Goal: Task Accomplishment & Management: Use online tool/utility

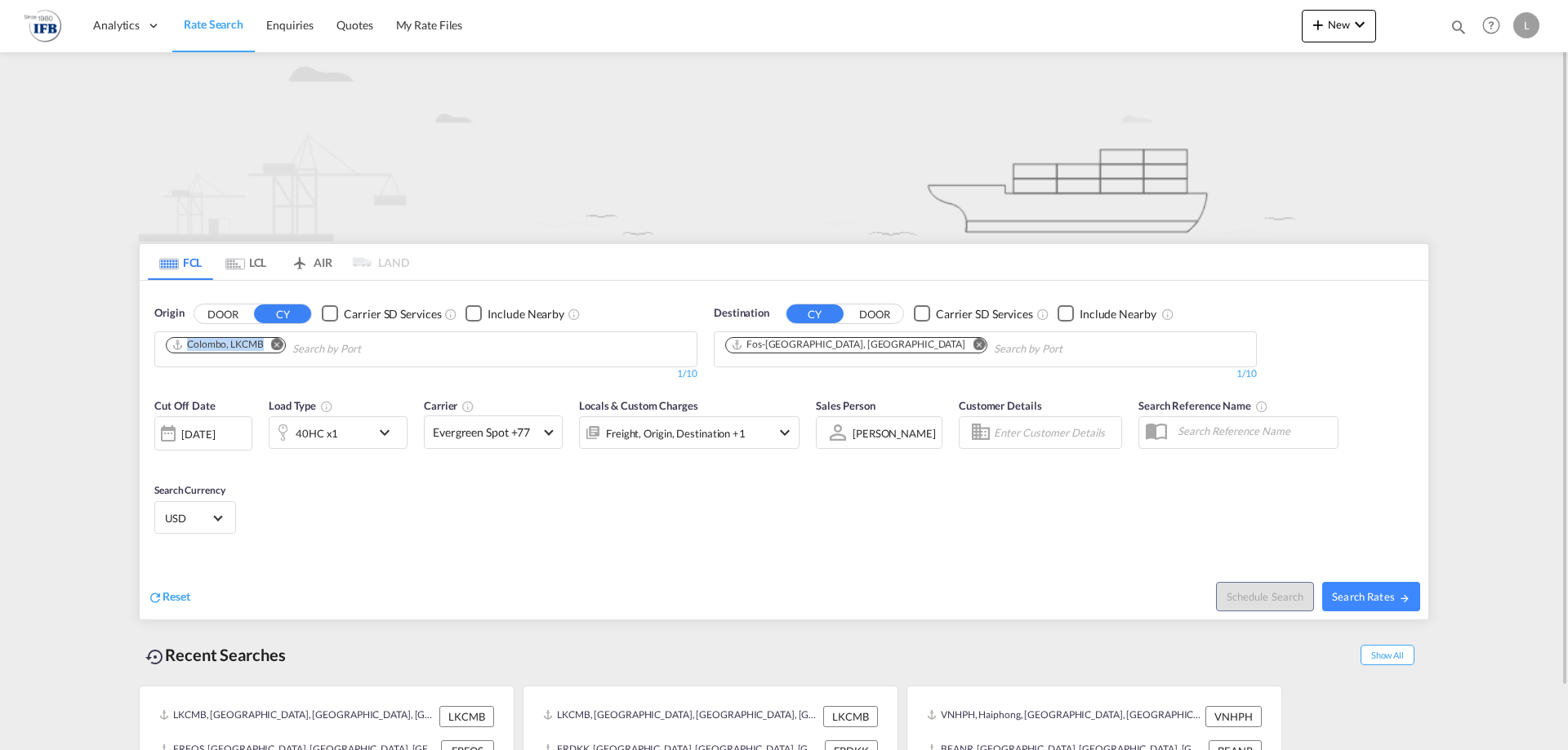
click at [277, 353] on md-chips-wrap "Colombo, LKCMB" at bounding box center [309, 347] width 290 height 30
click at [281, 344] on md-icon "Remove" at bounding box center [277, 344] width 12 height 12
click at [1331, 23] on span "New" at bounding box center [1339, 24] width 61 height 13
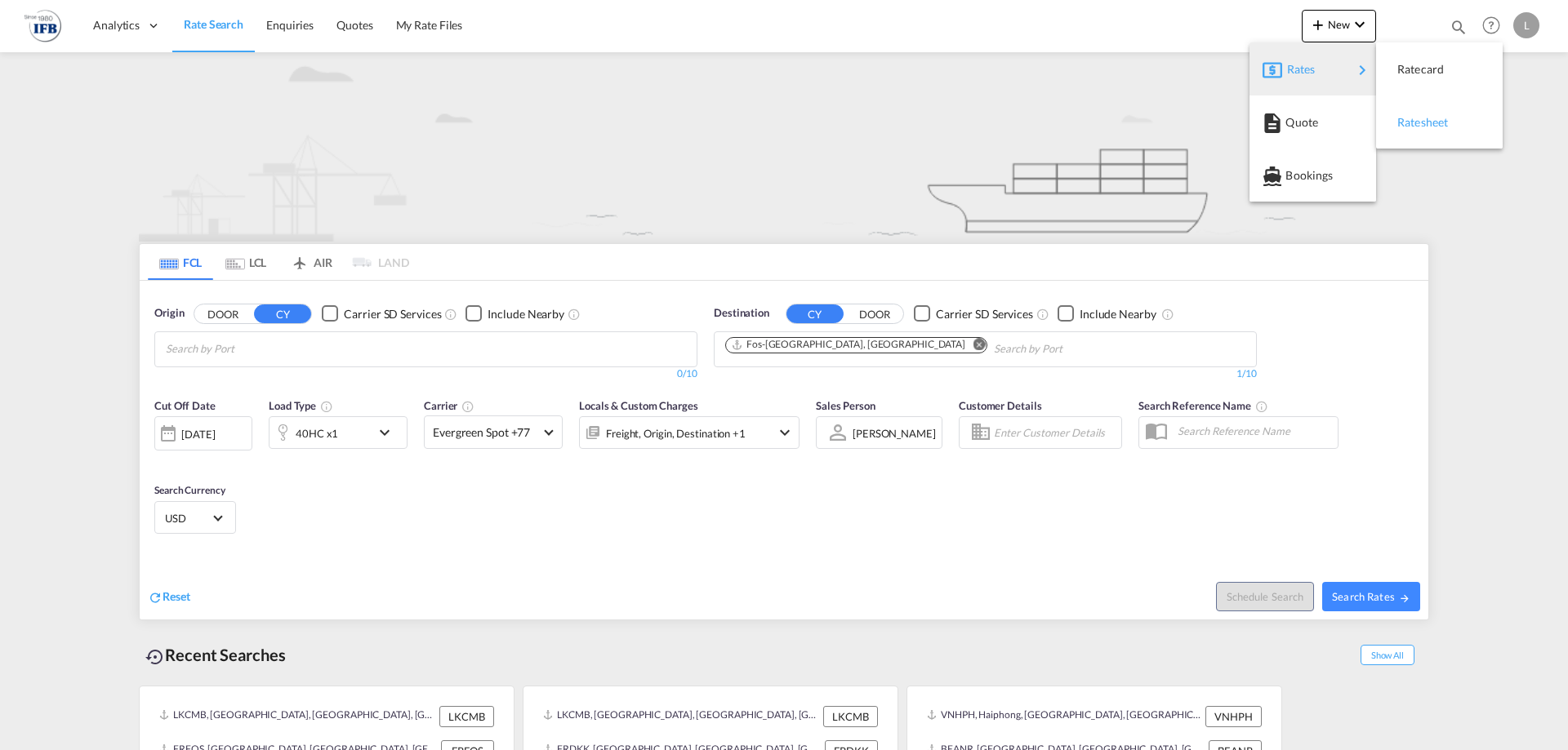
click at [1392, 120] on div "Ratesheet" at bounding box center [1439, 122] width 100 height 41
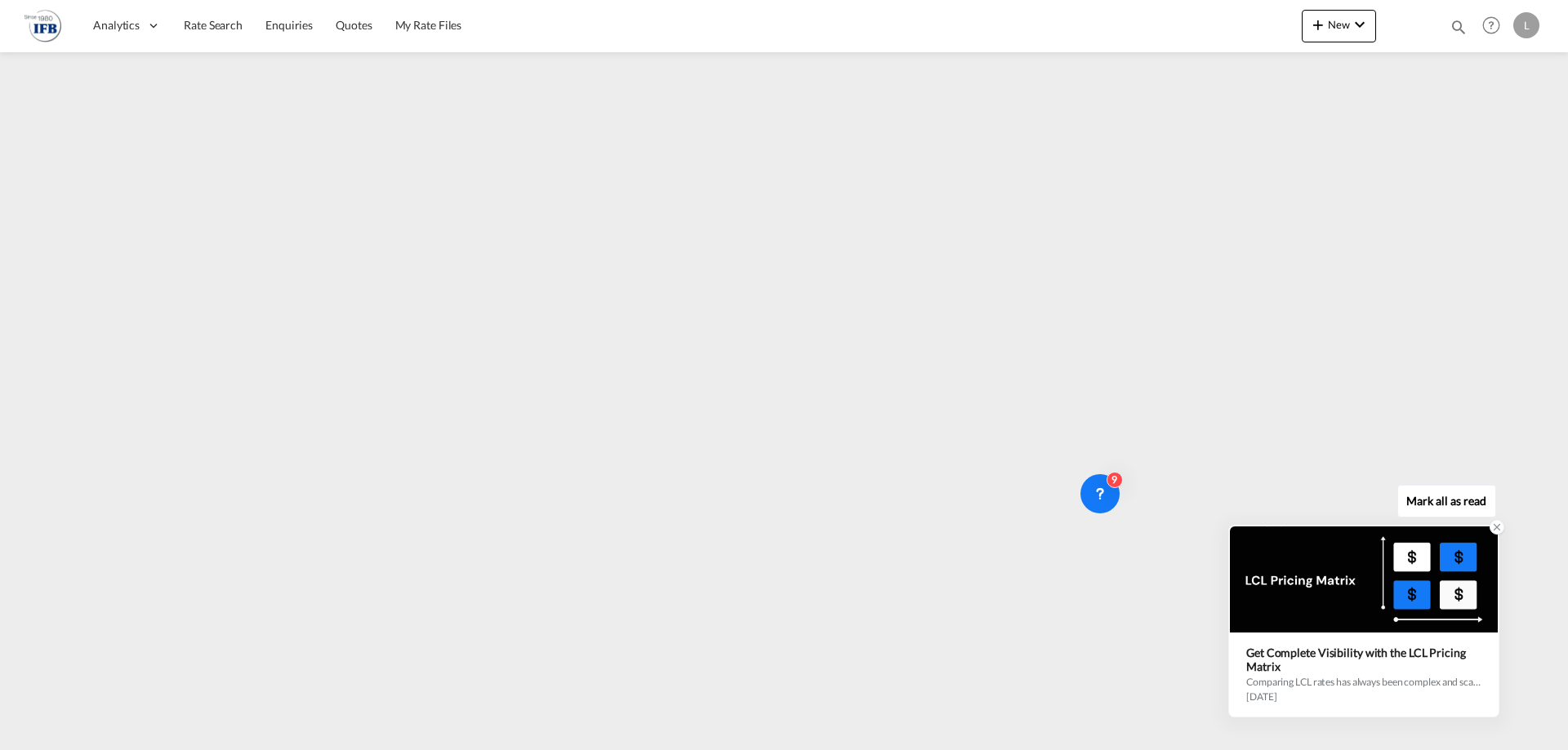
click at [1496, 527] on icon at bounding box center [1497, 528] width 6 height 6
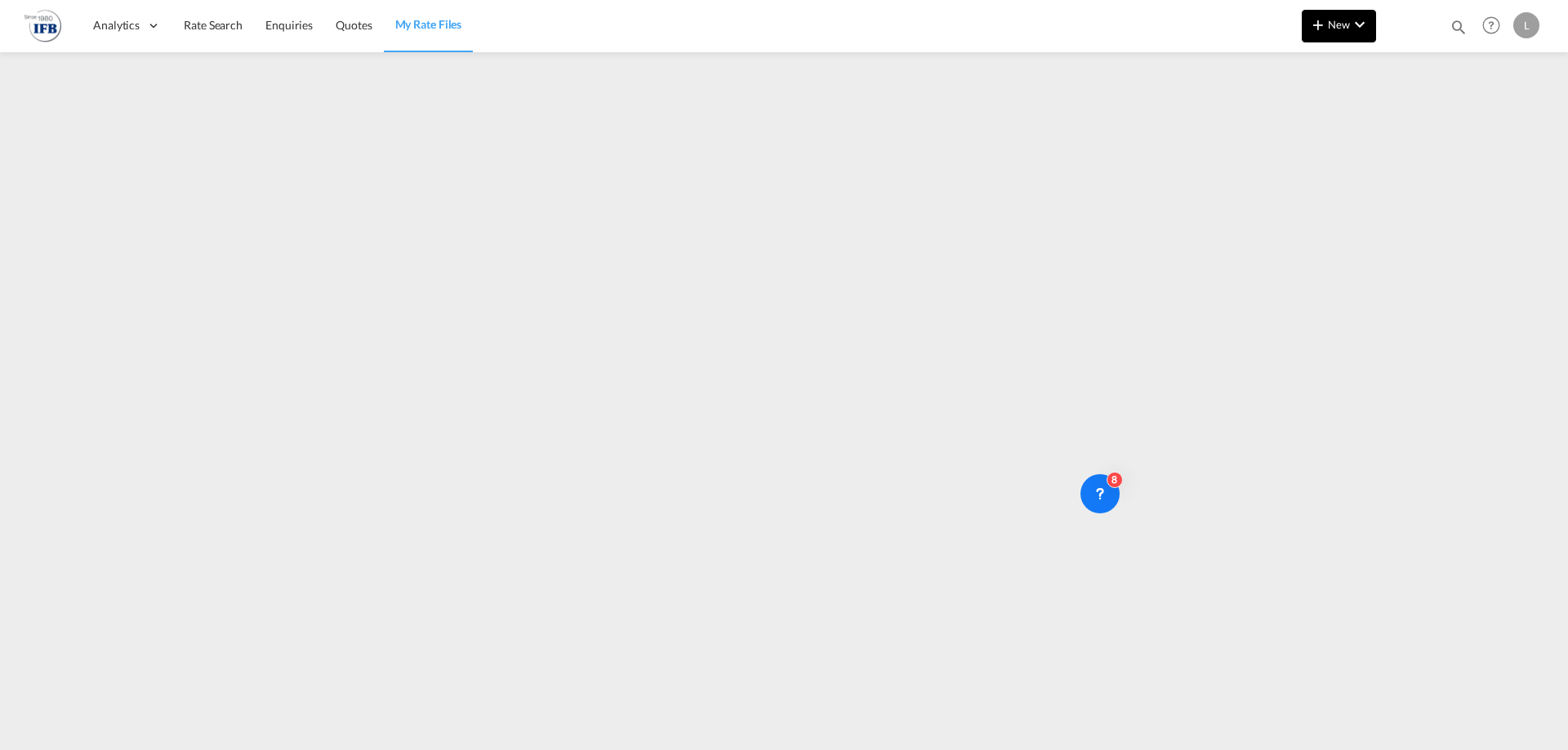
click at [1374, 13] on button "New" at bounding box center [1339, 26] width 74 height 33
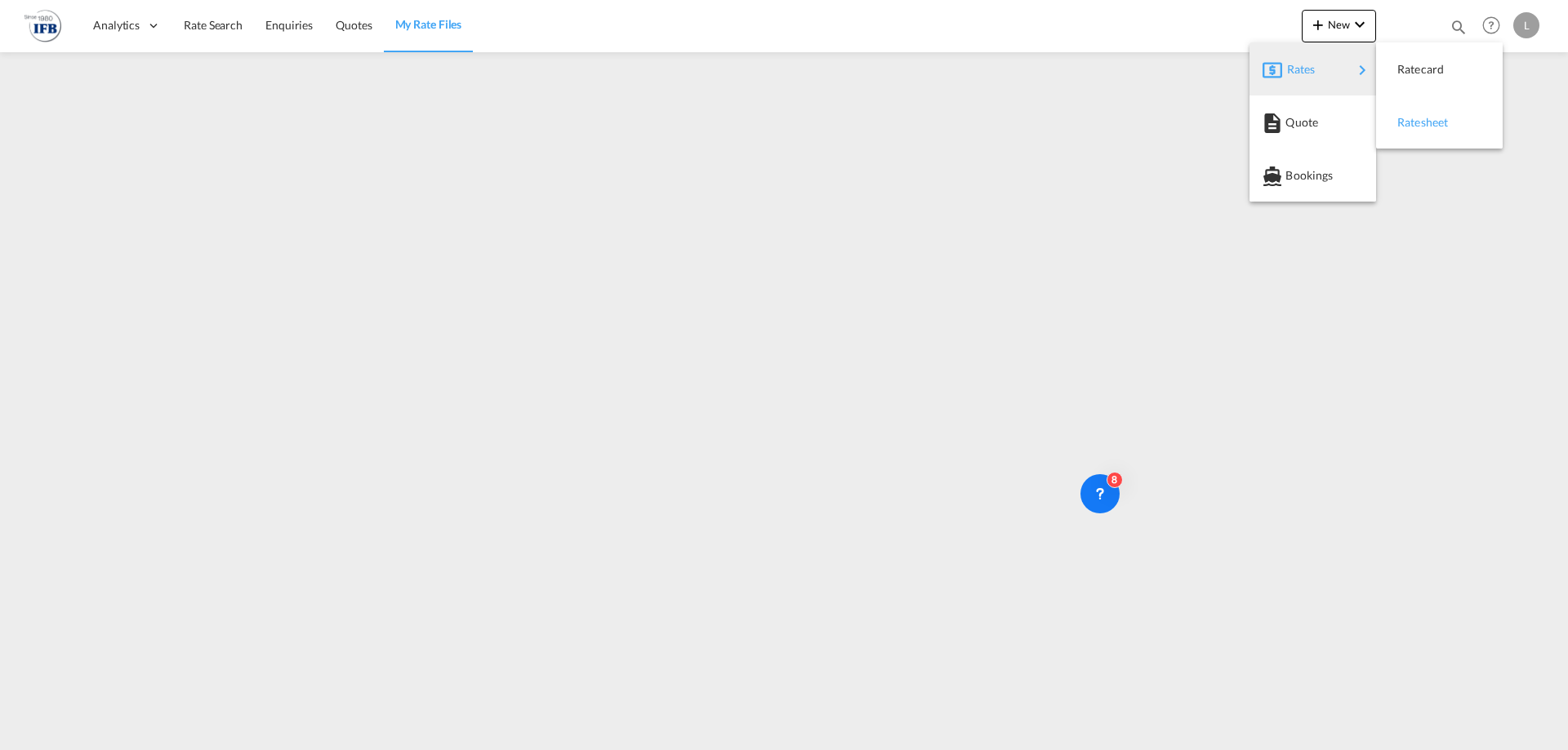
click at [1403, 111] on span "Ratesheet" at bounding box center [1406, 123] width 18 height 33
